Goal: Transaction & Acquisition: Purchase product/service

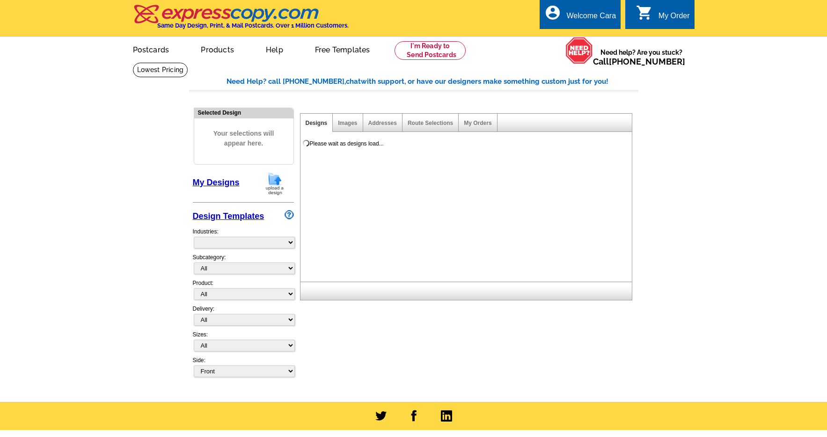
select select "785"
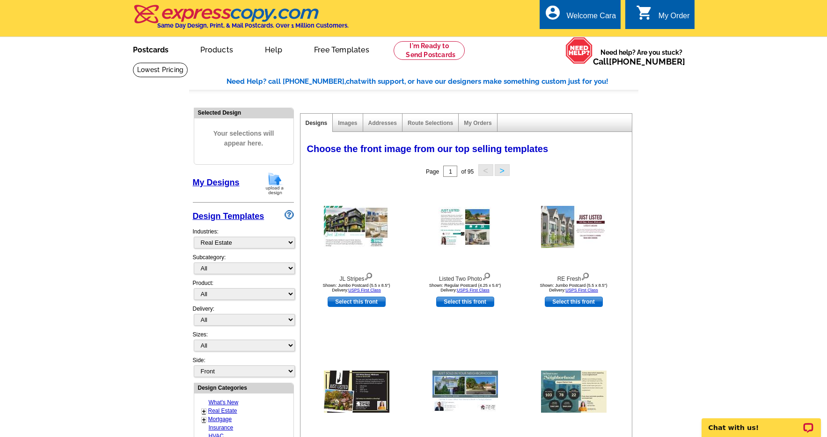
click at [148, 51] on link "Postcards" at bounding box center [151, 49] width 66 height 22
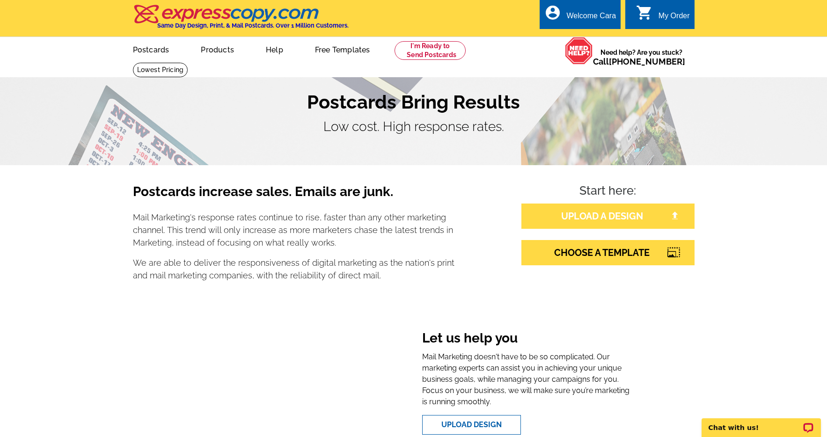
click at [627, 209] on link "UPLOAD A DESIGN" at bounding box center [607, 216] width 173 height 25
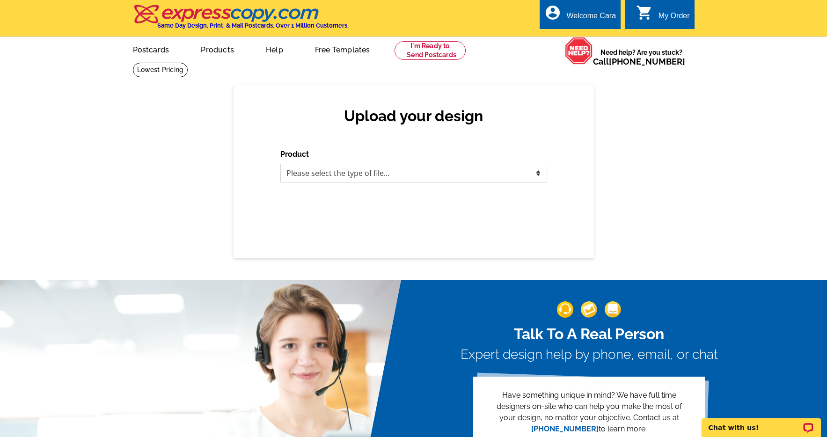
click at [508, 176] on select "Please select the type of file... Postcards Business Cards Letters and flyers G…" at bounding box center [413, 173] width 267 height 19
select select "1"
click at [280, 164] on select "Please select the type of file... Postcards Business Cards Letters and flyers G…" at bounding box center [413, 173] width 267 height 19
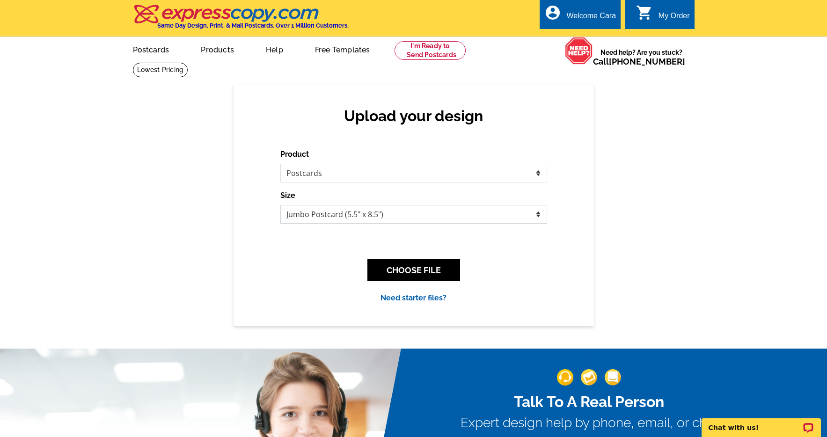
click at [415, 214] on select "Jumbo Postcard (5.5" x 8.5") Regular Postcard (4.25" x 5.6") Panoramic Postcard…" at bounding box center [413, 214] width 267 height 19
select select "1"
click at [280, 205] on select "Jumbo Postcard (5.5" x 8.5") Regular Postcard (4.25" x 5.6") Panoramic Postcard…" at bounding box center [413, 214] width 267 height 19
click at [426, 272] on button "CHOOSE FILE" at bounding box center [413, 270] width 93 height 22
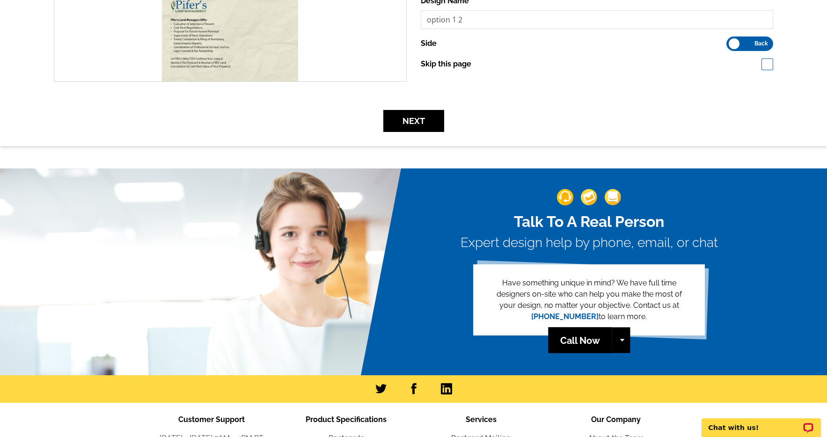
scroll to position [286, 0]
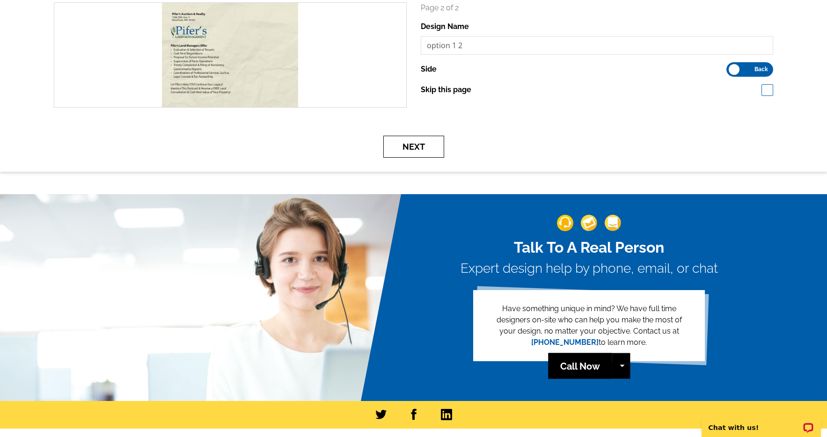
click at [416, 145] on button "Next" at bounding box center [413, 147] width 61 height 22
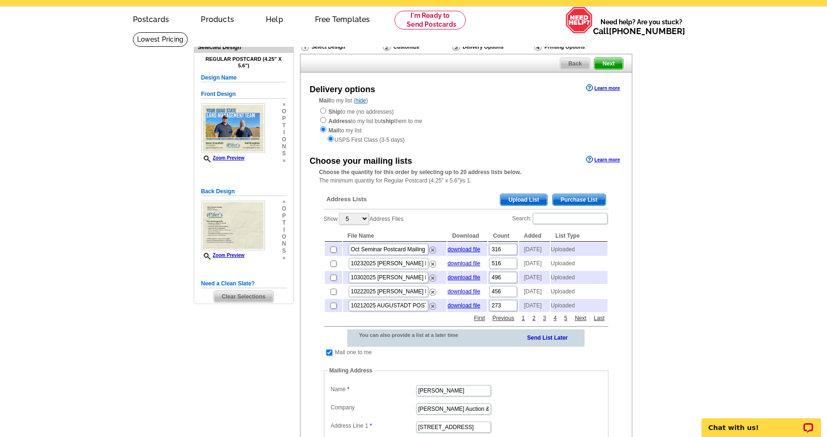
click at [524, 198] on span "Upload List" at bounding box center [523, 199] width 46 height 11
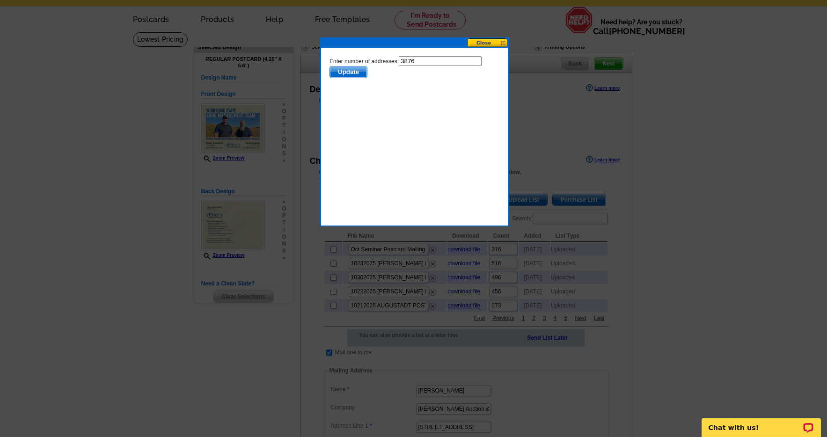
click at [443, 61] on input "3876" at bounding box center [439, 61] width 83 height 10
type input "3875"
click at [357, 77] on span "Update" at bounding box center [347, 71] width 37 height 11
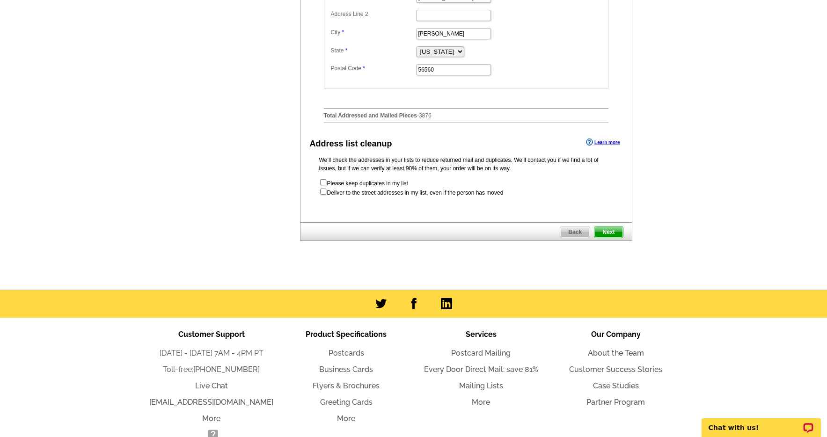
scroll to position [520, 0]
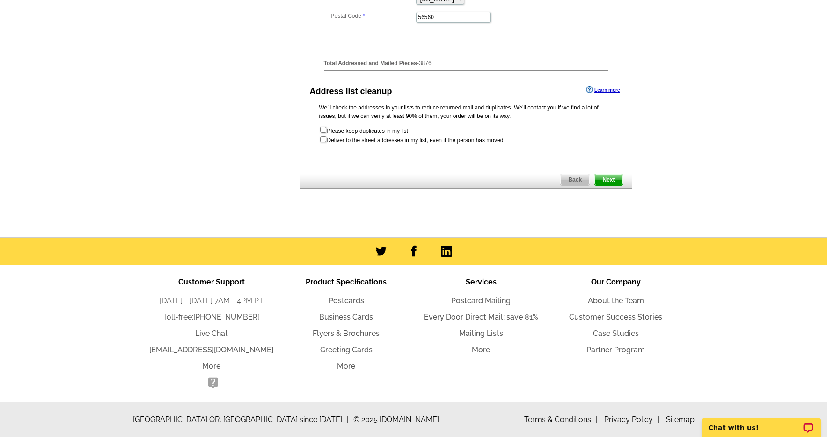
click at [613, 185] on span "Next" at bounding box center [608, 179] width 28 height 11
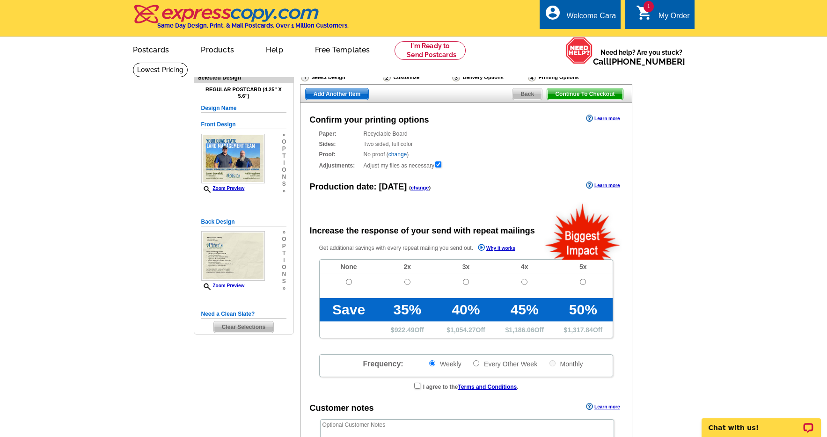
radio input "false"
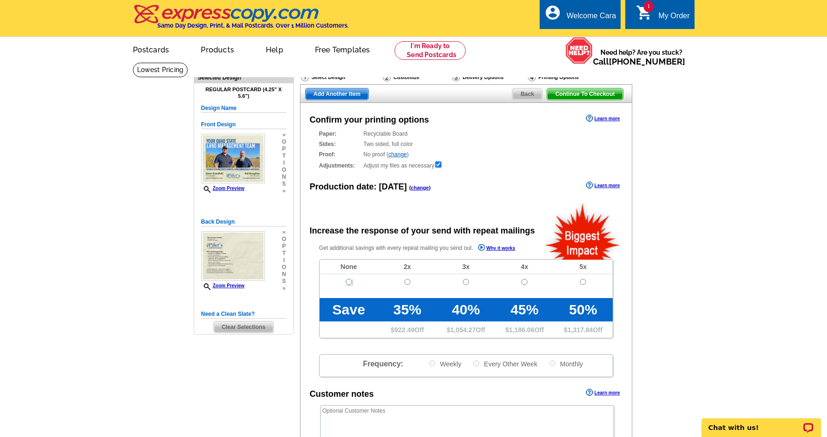
click at [347, 281] on input "radio" at bounding box center [349, 282] width 6 height 6
radio input "true"
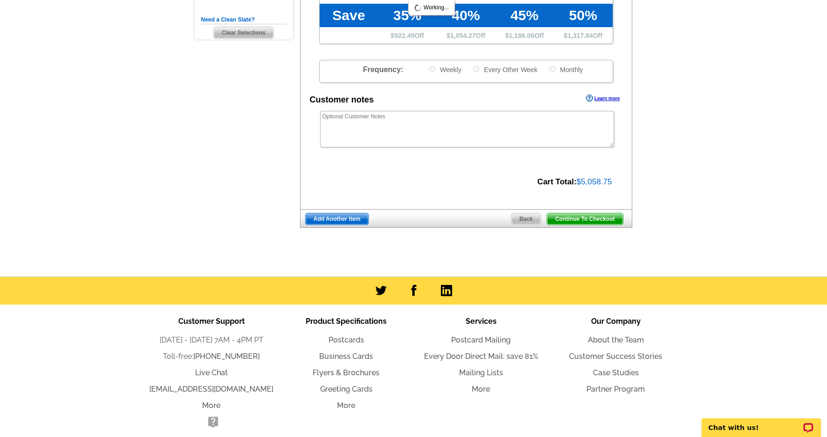
scroll to position [317, 0]
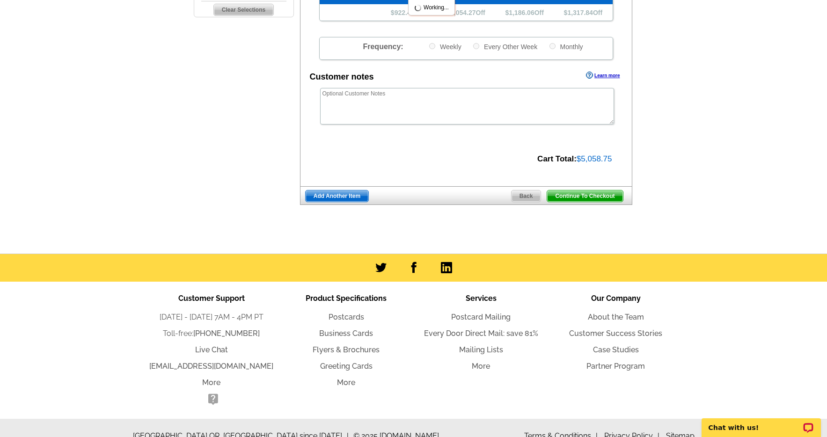
click at [606, 194] on span "Continue To Checkout" at bounding box center [584, 195] width 75 height 11
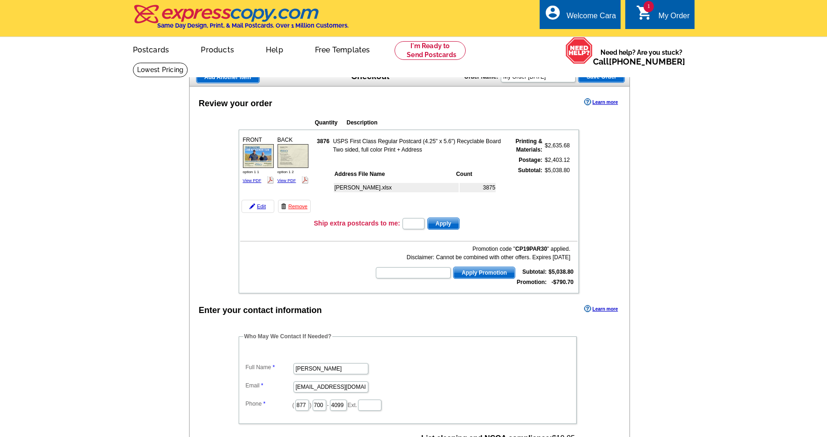
click at [248, 337] on legend "Who May We Contact If Needed?" at bounding box center [287, 336] width 89 height 8
click at [253, 336] on legend "Who May We Contact If Needed?" at bounding box center [287, 336] width 89 height 8
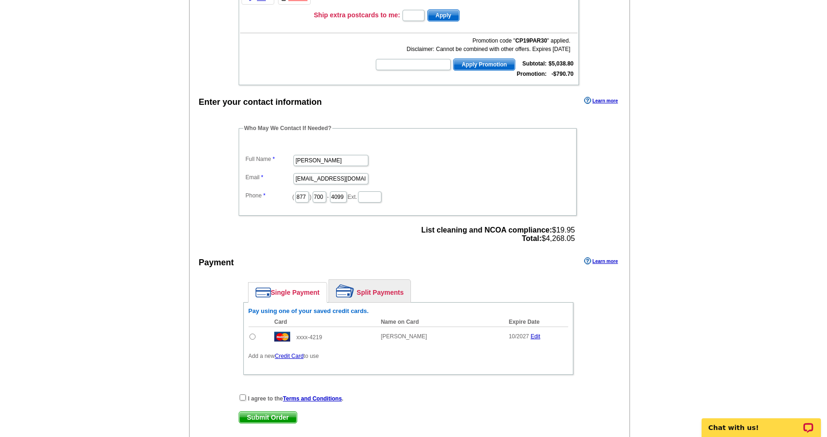
click at [256, 337] on td at bounding box center [259, 337] width 22 height 20
click at [253, 336] on input "radio" at bounding box center [252, 337] width 6 height 6
radio input "true"
drag, startPoint x: 240, startPoint y: 398, endPoint x: 236, endPoint y: 394, distance: 5.6
click at [240, 399] on input "checkbox" at bounding box center [243, 397] width 6 height 6
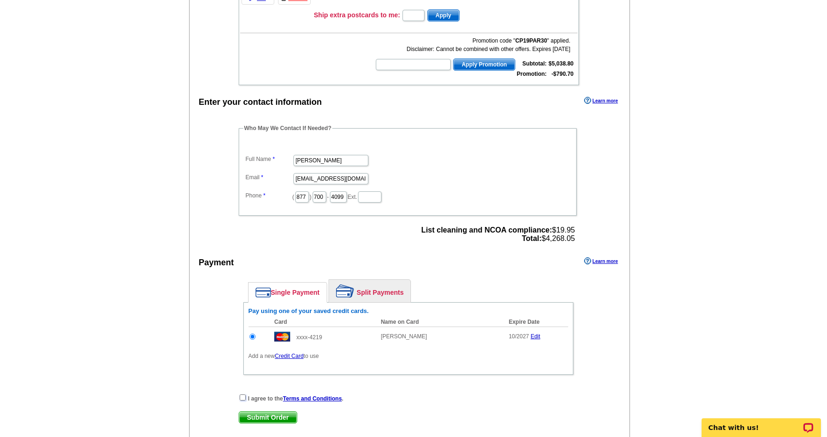
checkbox input "true"
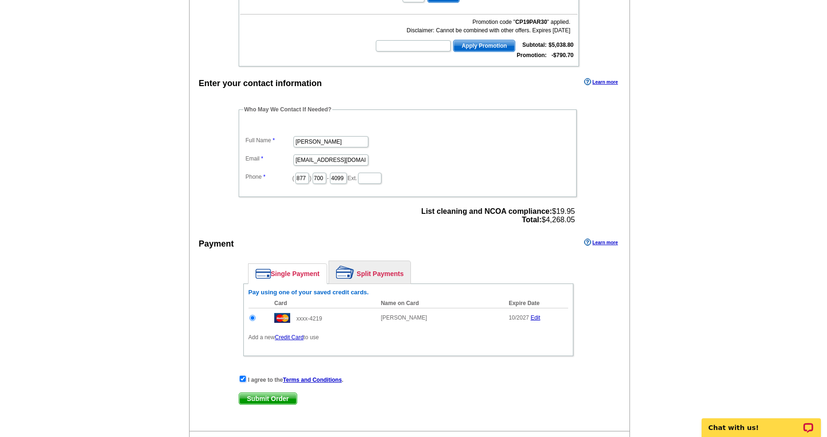
scroll to position [239, 0]
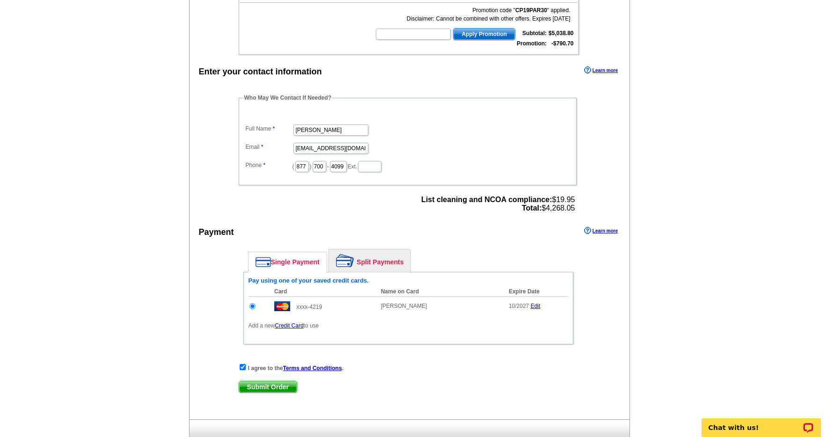
click at [267, 384] on span "Submit Order" at bounding box center [268, 386] width 58 height 11
